Goal: Find specific page/section: Find specific page/section

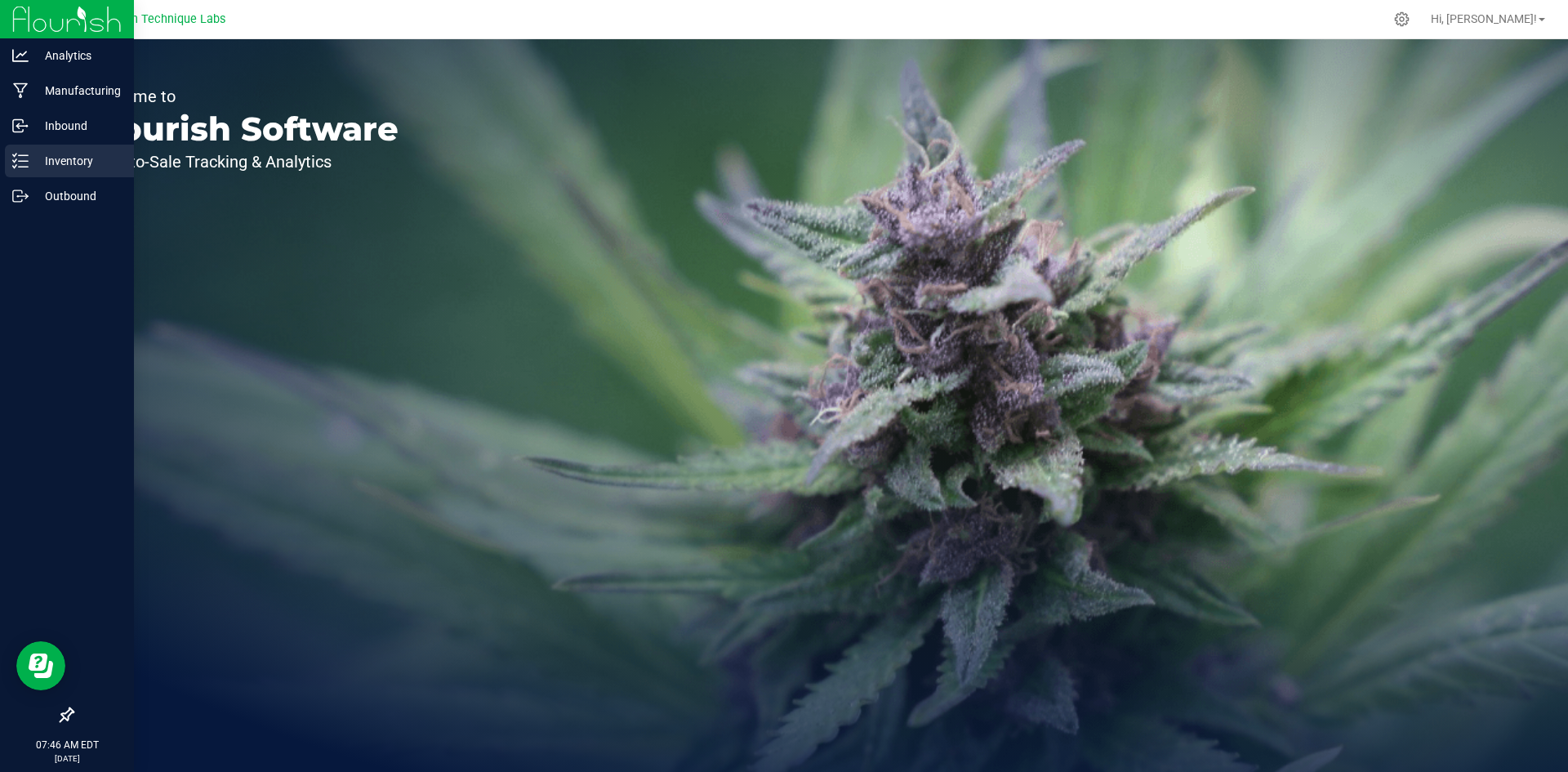
click at [58, 151] on p "Inventory" at bounding box center [77, 161] width 98 height 20
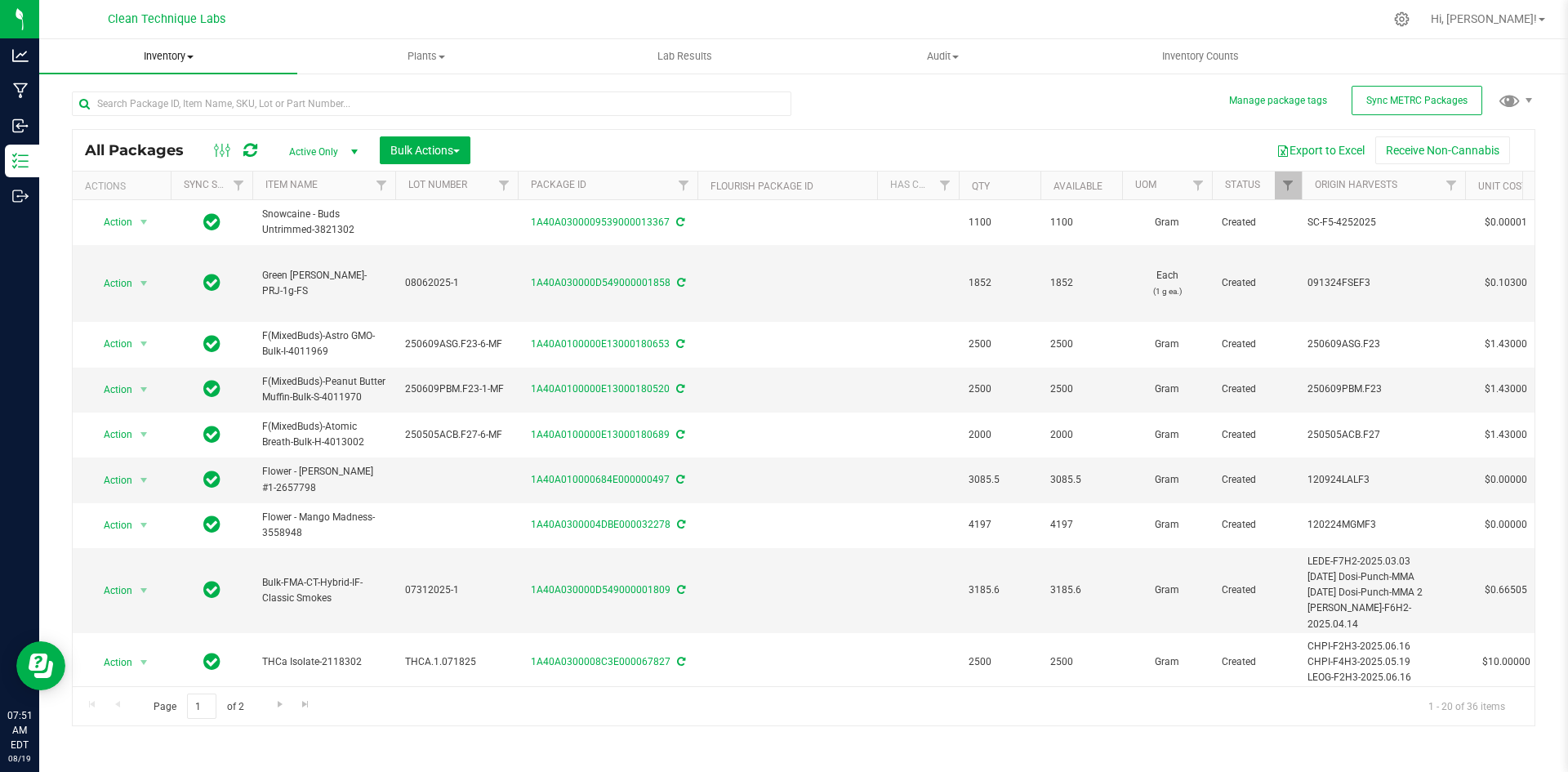
click at [185, 53] on span "Inventory" at bounding box center [168, 56] width 258 height 15
click at [152, 115] on li "All inventory" at bounding box center [168, 119] width 258 height 20
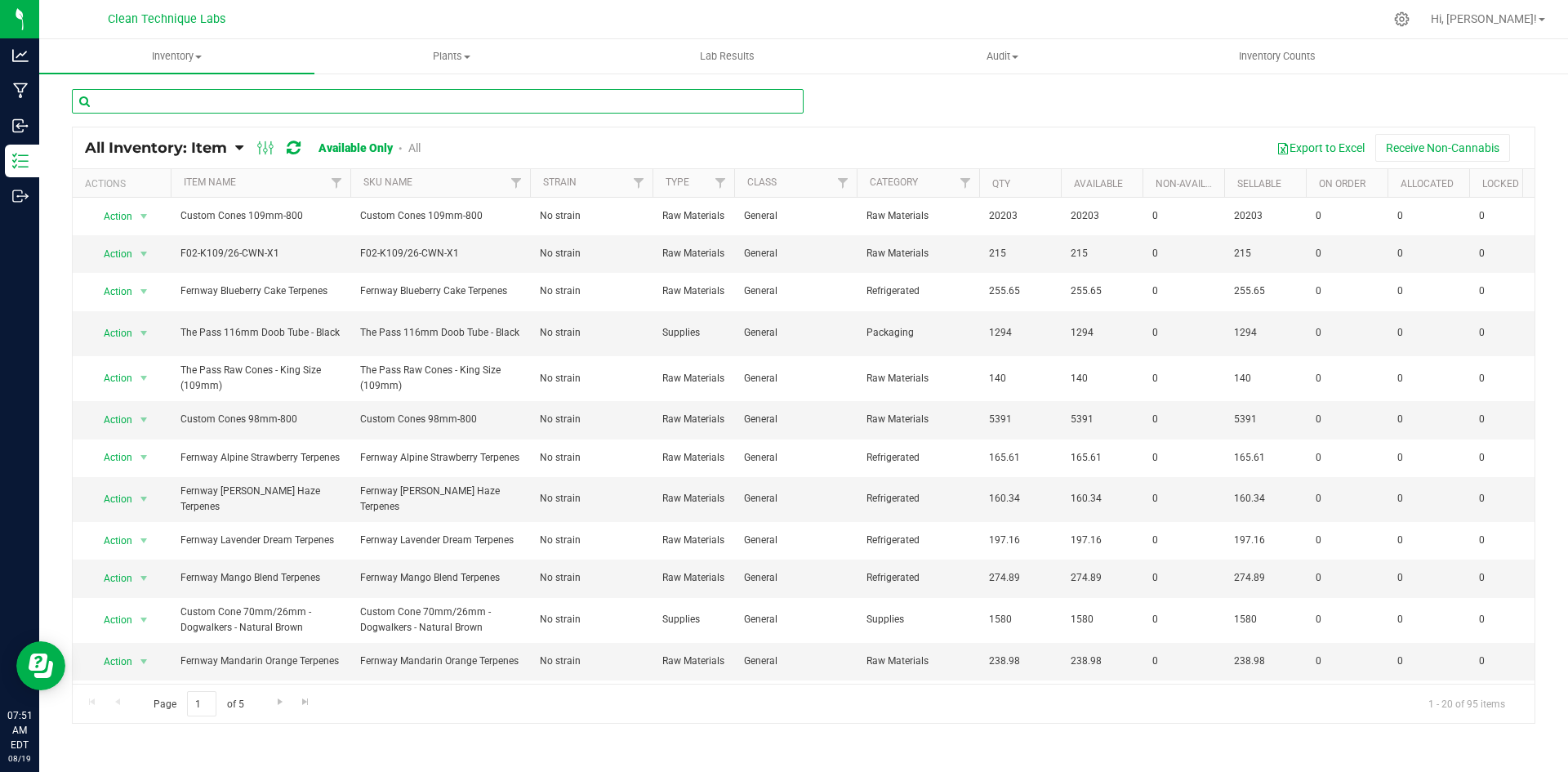
click at [252, 98] on input "text" at bounding box center [438, 101] width 732 height 25
type input "s"
type input "alpine"
